Goal: Check status

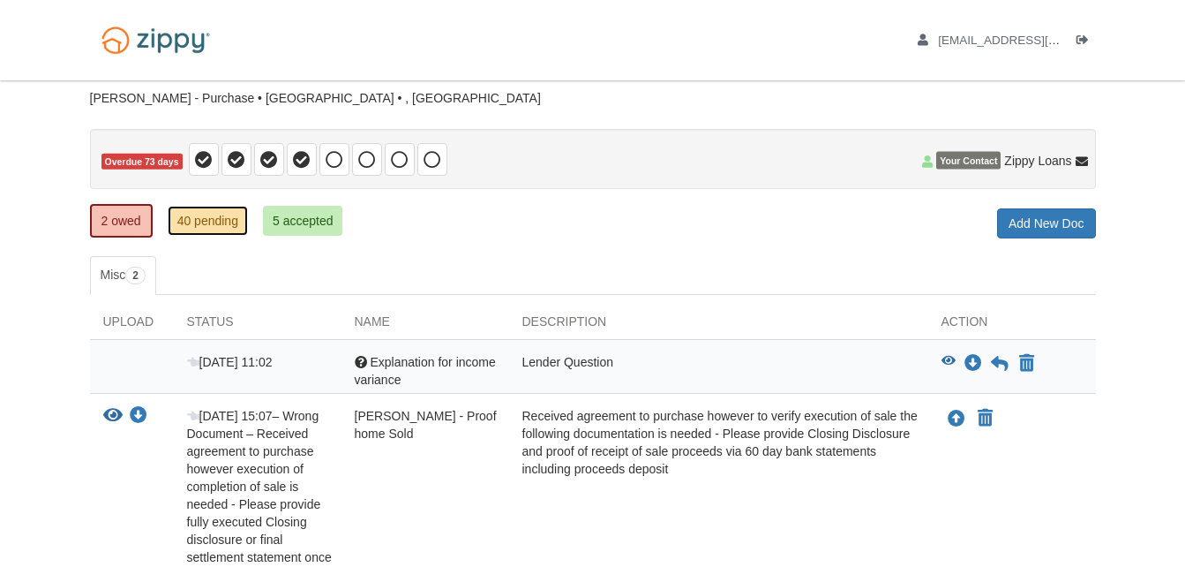
click at [210, 221] on link "40 pending" at bounding box center [208, 221] width 80 height 30
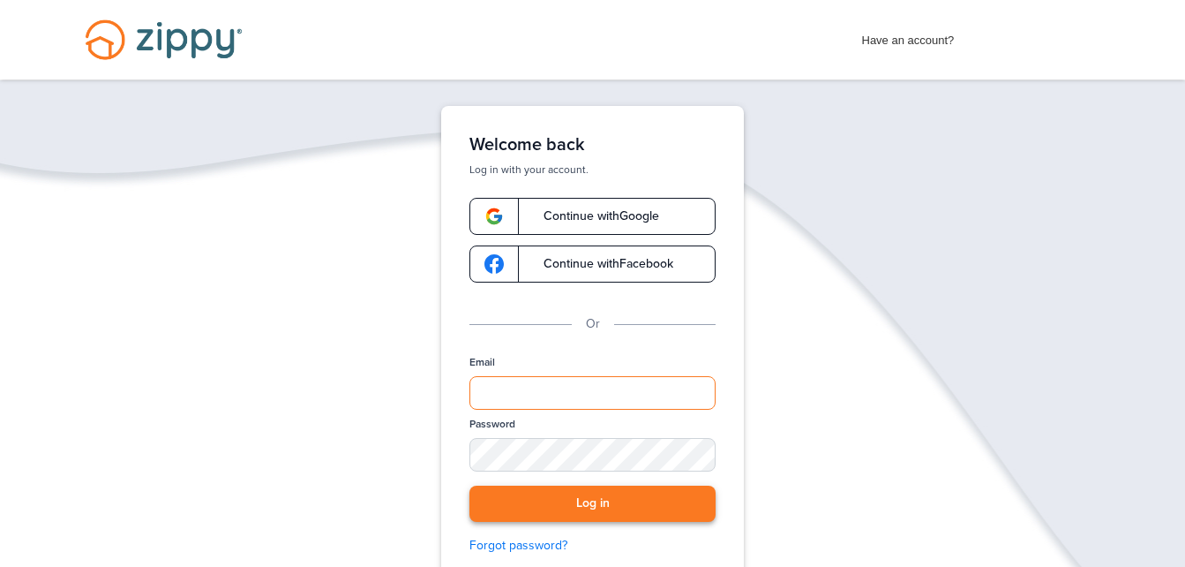
type input "**********"
click at [569, 498] on button "Log in" at bounding box center [593, 503] width 246 height 36
click at [522, 493] on button "Log in" at bounding box center [593, 503] width 246 height 36
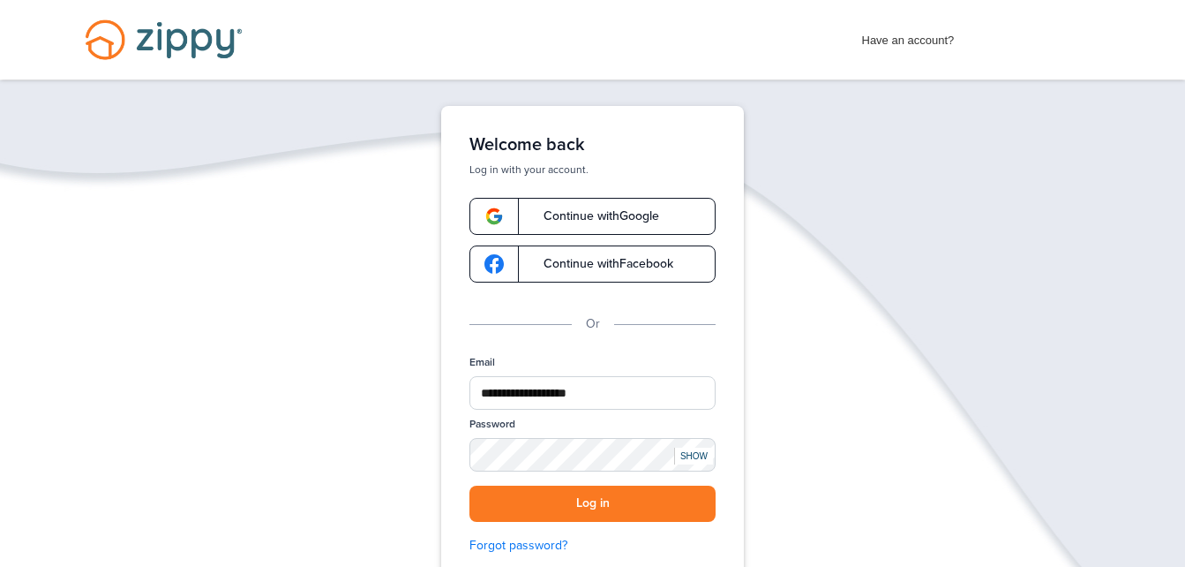
click at [836, 307] on div "**********" at bounding box center [592, 406] width 1185 height 601
click at [603, 501] on button "Log in" at bounding box center [593, 503] width 246 height 36
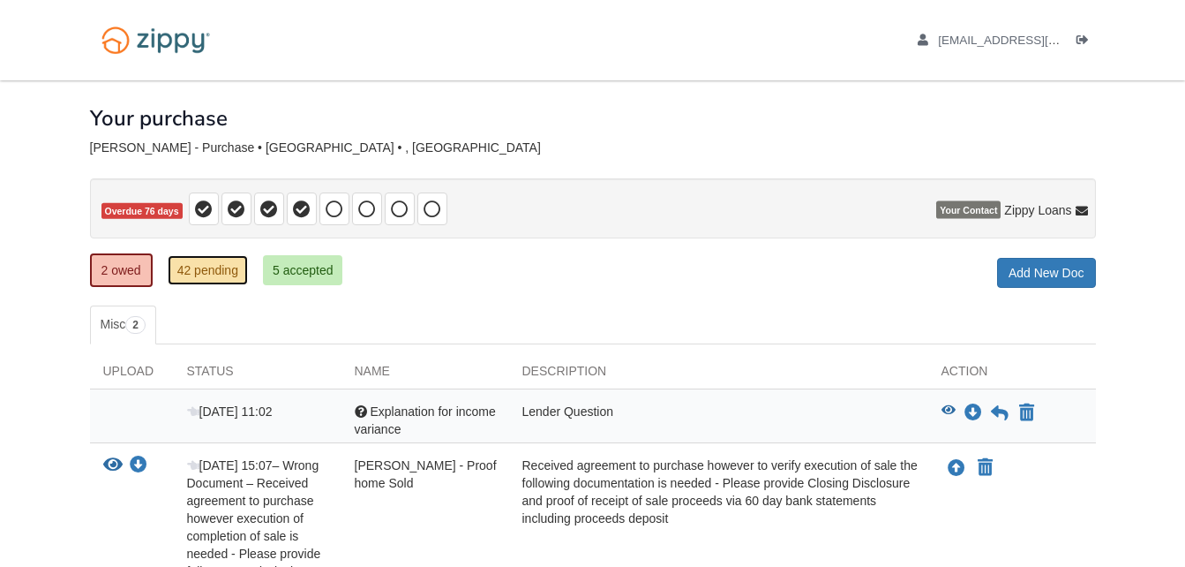
click at [208, 272] on link "42 pending" at bounding box center [208, 270] width 80 height 30
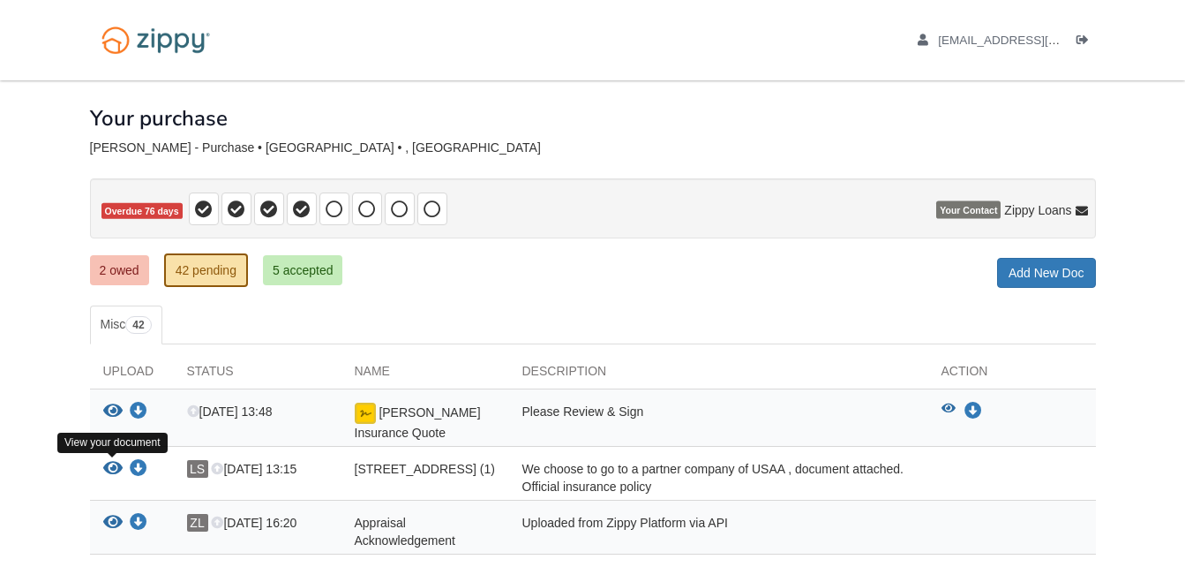
click at [103, 464] on icon "View 215 Aquarius Dr (1)" at bounding box center [112, 469] width 19 height 18
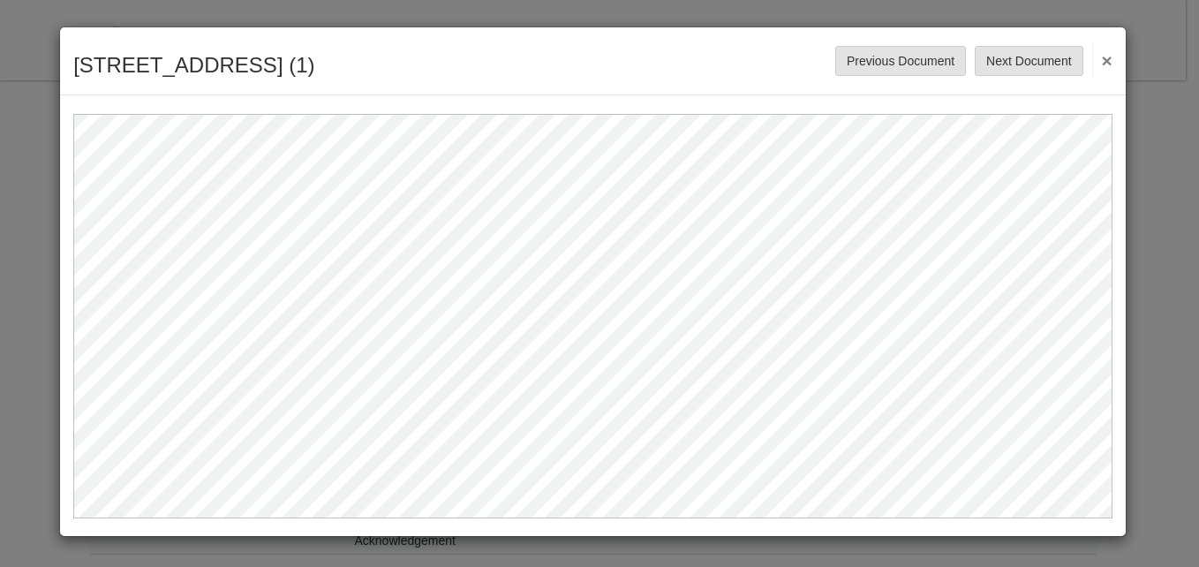
click at [1109, 60] on button "×" at bounding box center [1102, 60] width 20 height 32
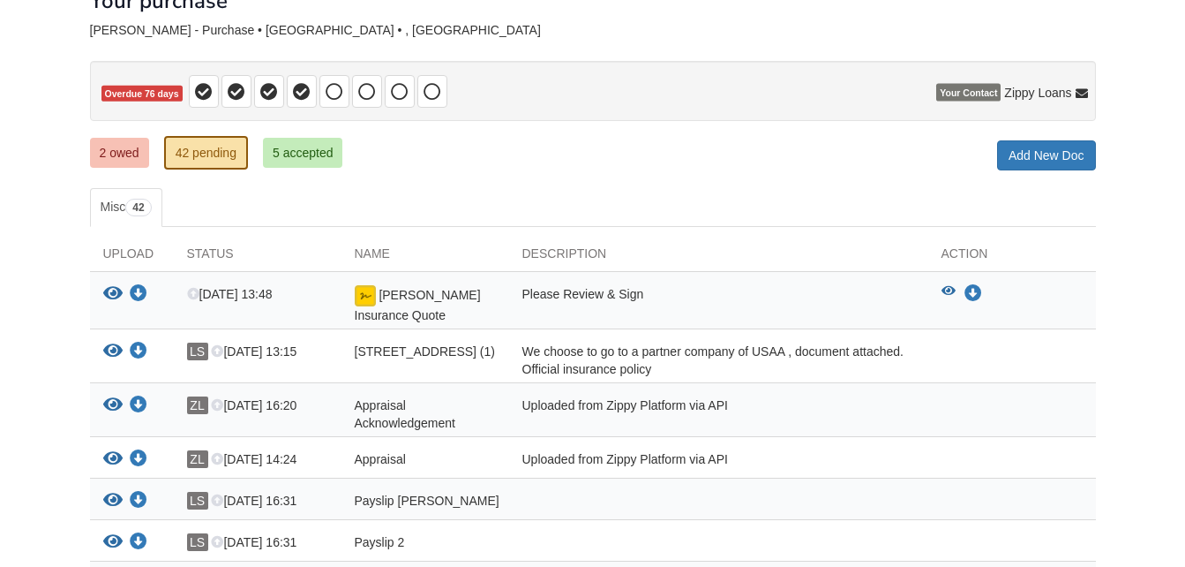
scroll to position [200, 0]
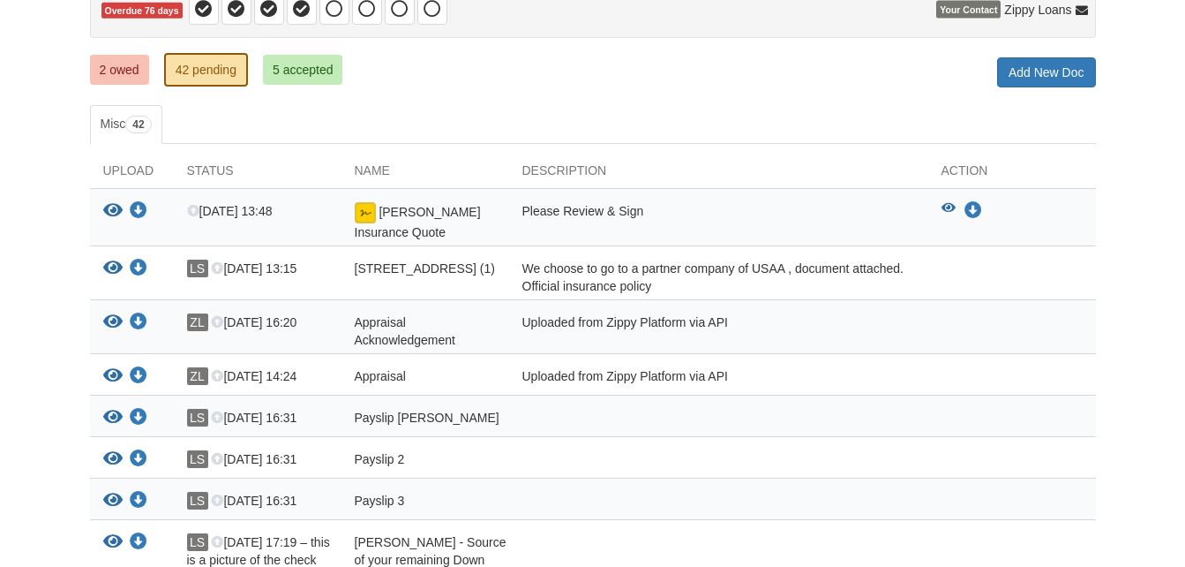
drag, startPoint x: 195, startPoint y: 270, endPoint x: 30, endPoint y: 280, distance: 165.3
click at [112, 64] on link "2 owed" at bounding box center [119, 70] width 59 height 30
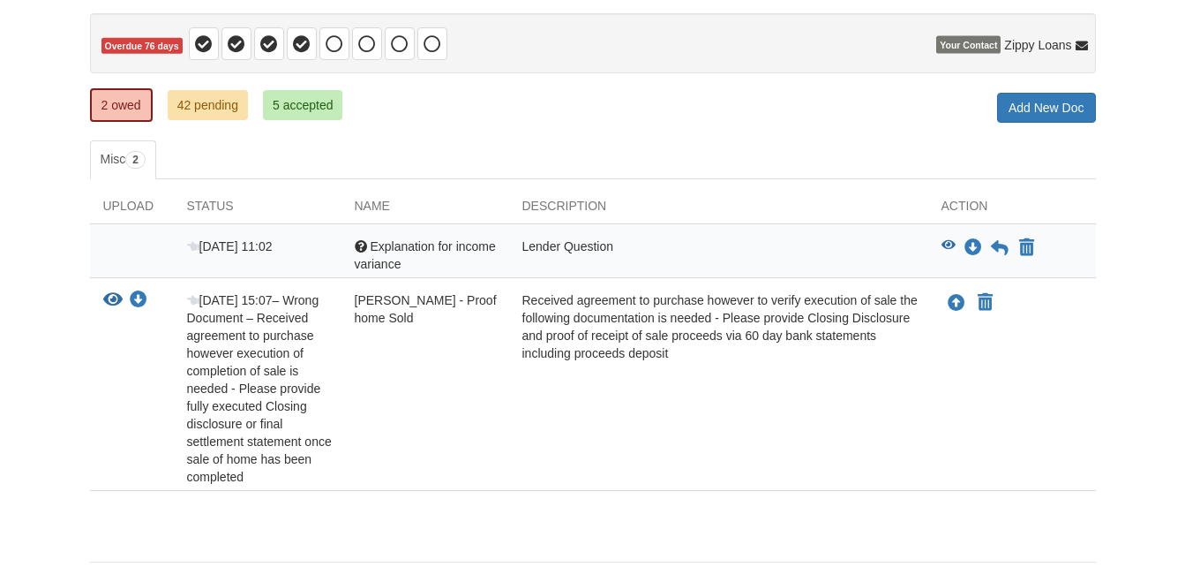
scroll to position [231, 0]
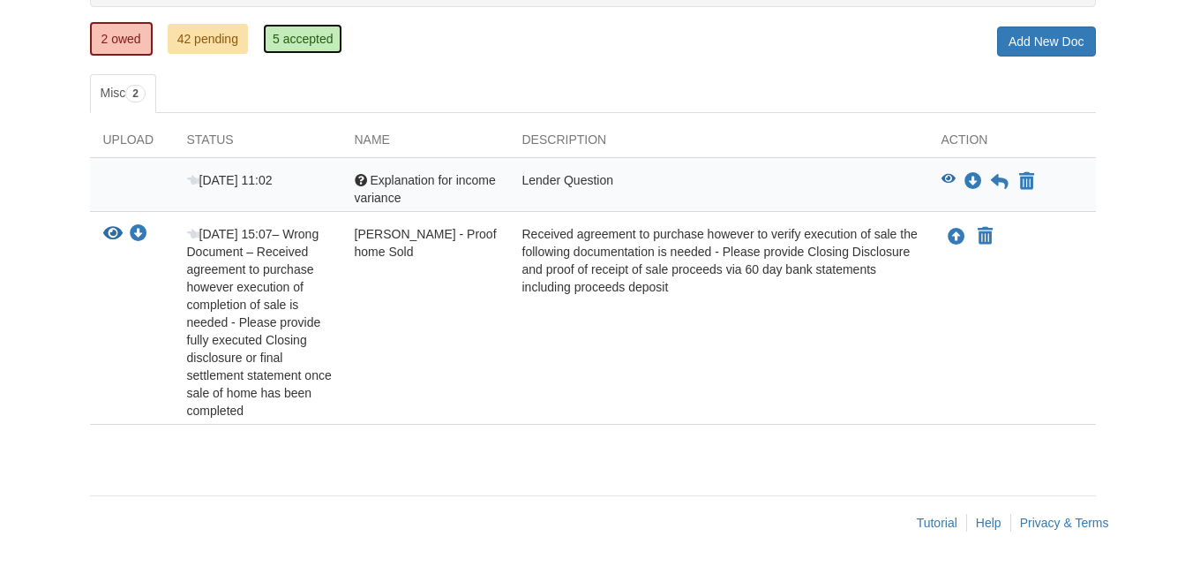
click at [299, 41] on link "5 accepted" at bounding box center [303, 39] width 80 height 30
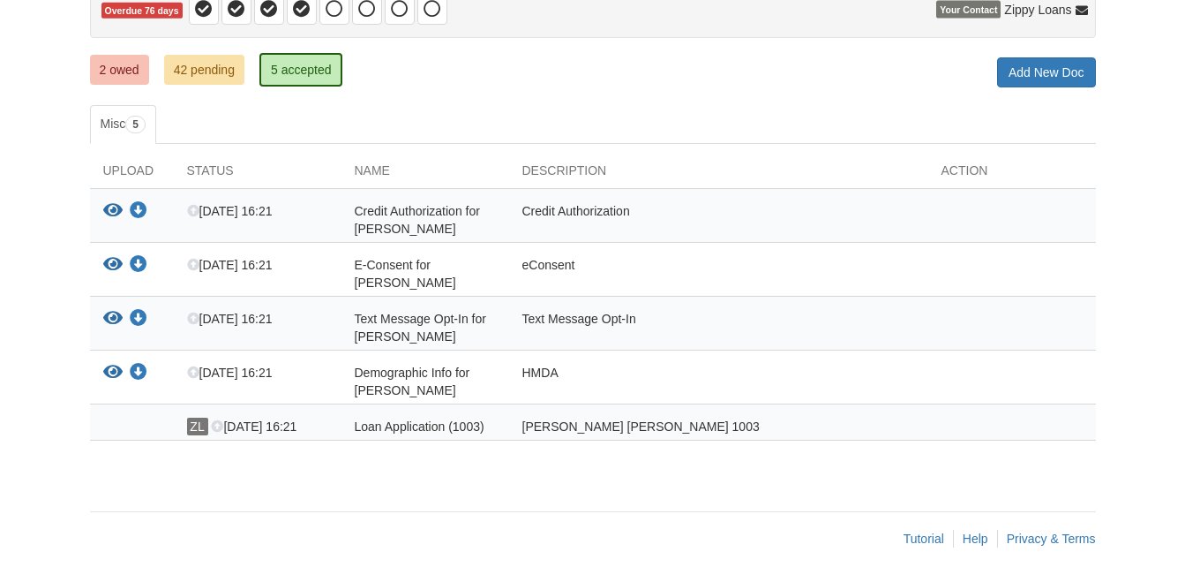
scroll to position [216, 0]
